Goal: Task Accomplishment & Management: Manage account settings

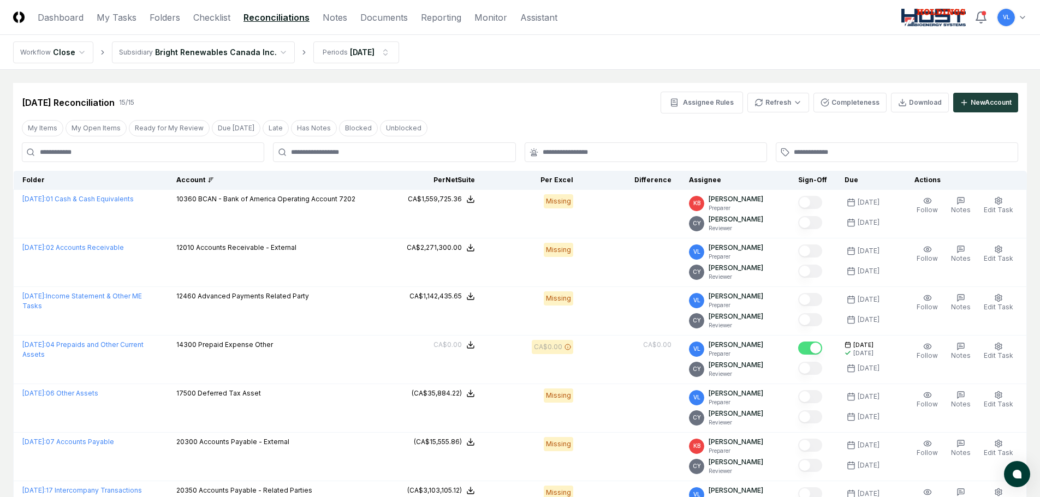
click at [246, 178] on div "Account" at bounding box center [276, 180] width 200 height 10
click at [214, 178] on icon at bounding box center [210, 180] width 7 height 7
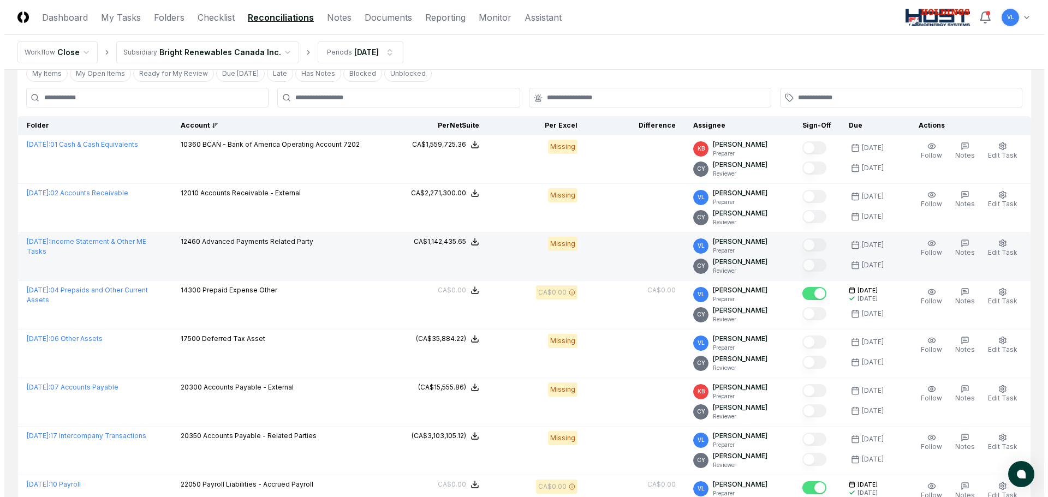
scroll to position [109, 0]
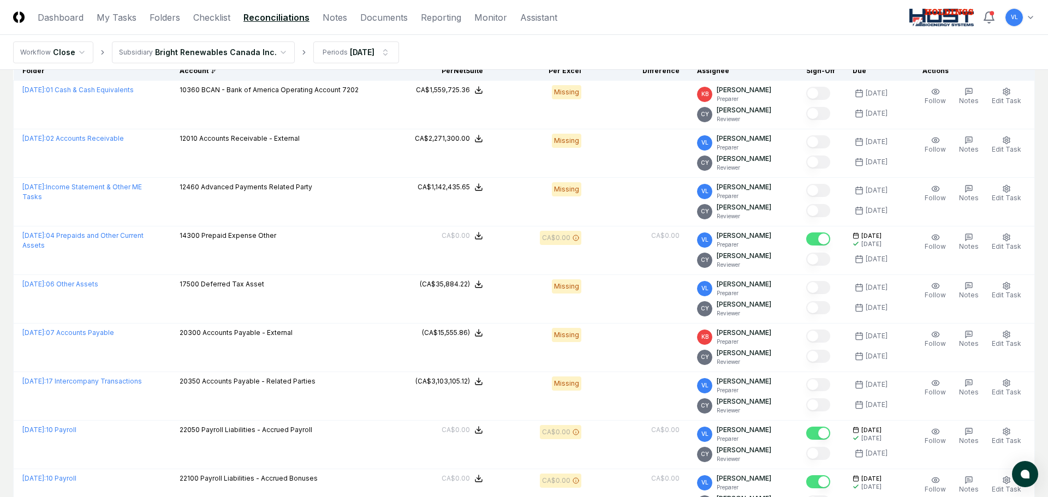
click at [271, 50] on html "CloseCore Dashboard My Tasks Folders Checklist Reconciliations Notes Documents …" at bounding box center [524, 389] width 1048 height 996
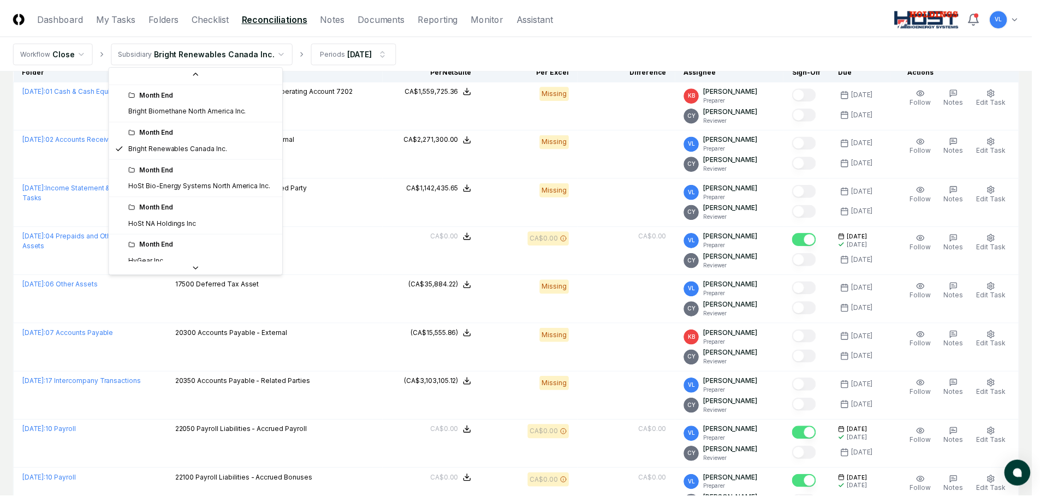
scroll to position [117, 0]
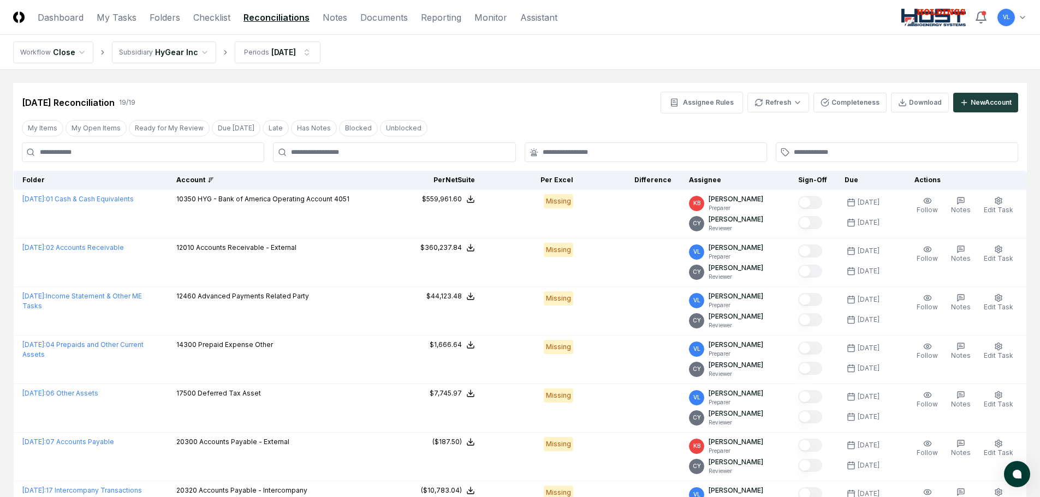
click at [214, 181] on icon at bounding box center [210, 180] width 7 height 7
